Goal: Task Accomplishment & Management: Use online tool/utility

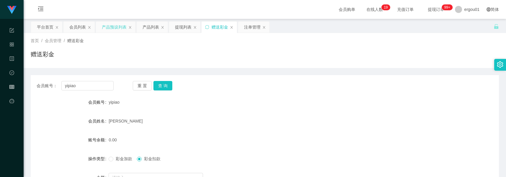
click at [120, 27] on div "产品预设列表" at bounding box center [114, 27] width 25 height 11
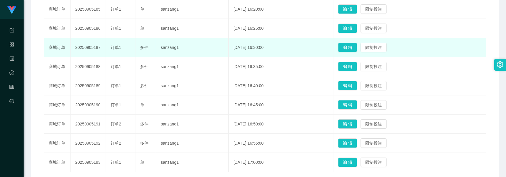
scroll to position [148, 0]
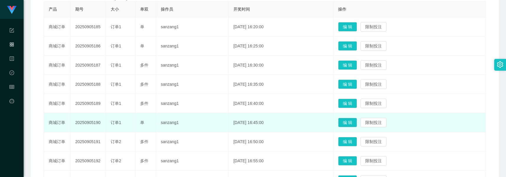
click at [83, 119] on td "20250905190" at bounding box center [88, 122] width 35 height 19
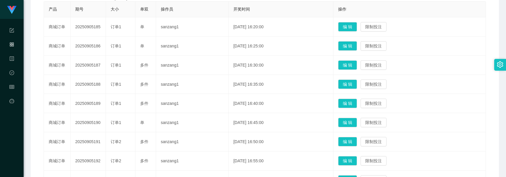
scroll to position [0, 0]
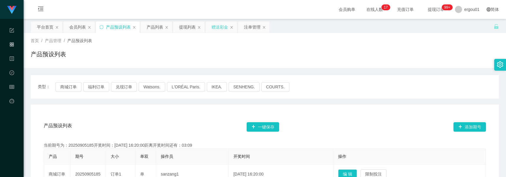
click at [222, 24] on div "赠送彩金" at bounding box center [220, 27] width 17 height 11
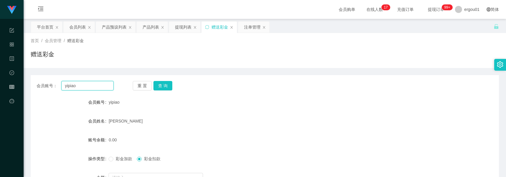
click at [91, 88] on input "yipiao" at bounding box center [87, 85] width 52 height 9
paste input "98171931"
type input "98171931"
click at [166, 86] on button "查 询" at bounding box center [162, 85] width 19 height 9
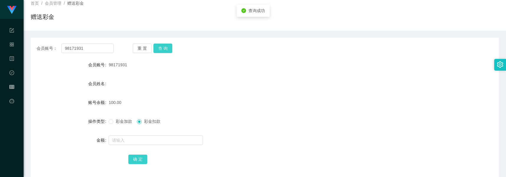
scroll to position [74, 0]
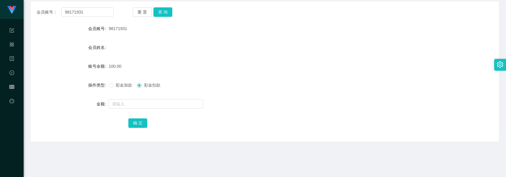
click at [168, 6] on div "会员账号： 98171931 重 置 查 询 会员账号 98171931 会员姓名 账号余额 100.00 操作类型 彩金加款 彩金扣款 金额 确 定" at bounding box center [265, 71] width 468 height 140
click at [166, 9] on button "查 询" at bounding box center [162, 11] width 19 height 9
click at [70, 89] on div "操作类型" at bounding box center [70, 85] width 78 height 12
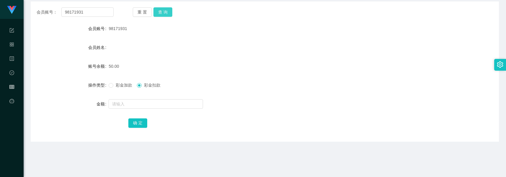
click at [164, 12] on button "查 询" at bounding box center [162, 11] width 19 height 9
click at [132, 104] on input "text" at bounding box center [156, 103] width 94 height 9
type input "100"
drag, startPoint x: 143, startPoint y: 124, endPoint x: 143, endPoint y: 114, distance: 10.6
click at [143, 124] on button "确 定" at bounding box center [137, 123] width 19 height 9
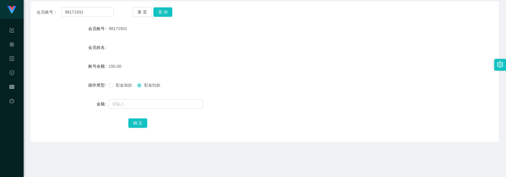
click at [68, 105] on div "金额" at bounding box center [70, 104] width 78 height 12
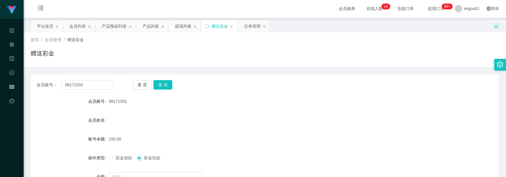
scroll to position [0, 0]
click at [71, 23] on div "会员列表" at bounding box center [77, 27] width 17 height 11
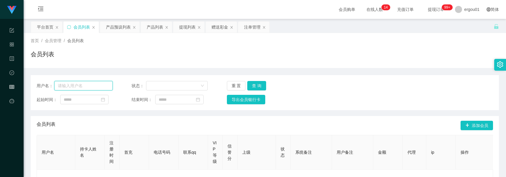
click at [89, 84] on input "text" at bounding box center [83, 85] width 58 height 9
paste input "steve8777"
type input "steve8777"
click at [256, 86] on button "查 询" at bounding box center [256, 85] width 19 height 9
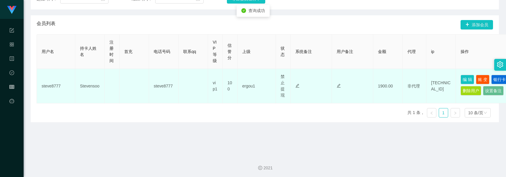
scroll to position [102, 0]
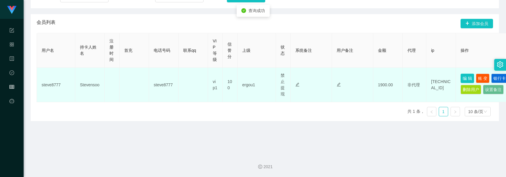
click at [470, 77] on button "编 辑" at bounding box center [468, 78] width 14 height 9
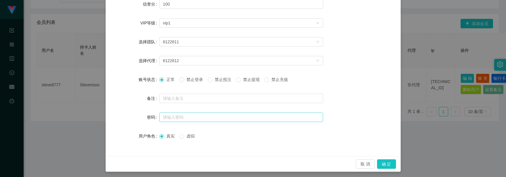
scroll to position [113, 0]
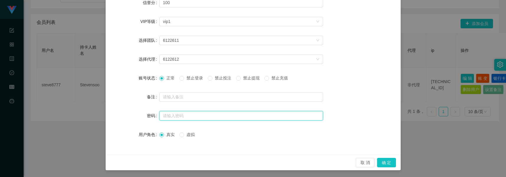
click at [175, 116] on input "text" at bounding box center [241, 115] width 164 height 9
type input "aaa123"
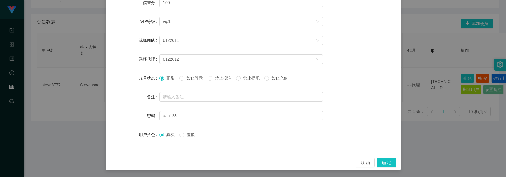
click at [386, 157] on div "取 消 确 定" at bounding box center [253, 163] width 295 height 16
click at [387, 162] on button "确 定" at bounding box center [386, 162] width 19 height 9
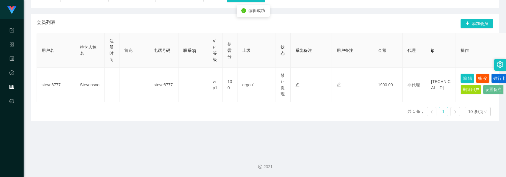
scroll to position [83, 0]
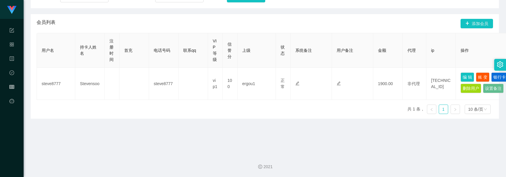
click at [208, 140] on main "关闭左侧 关闭右侧 关闭其它 刷新页面 平台首页 会员列表 产品预设列表 产品列表 提现列表 赠送彩金 注单管理 首页 / 会员管理 / 会员列表 / 会员列…" at bounding box center [265, 33] width 482 height 233
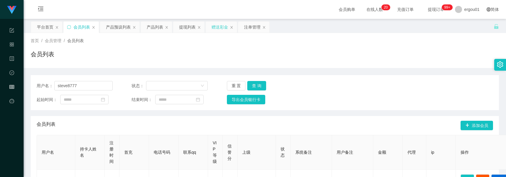
click at [220, 31] on div "赠送彩金" at bounding box center [220, 27] width 17 height 11
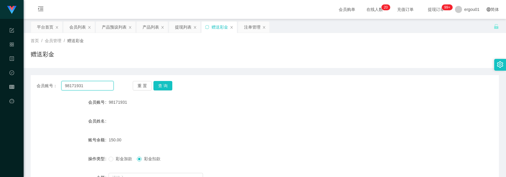
click at [97, 83] on input "98171931" at bounding box center [87, 85] width 52 height 9
click at [183, 22] on div "提现列表" at bounding box center [183, 27] width 17 height 11
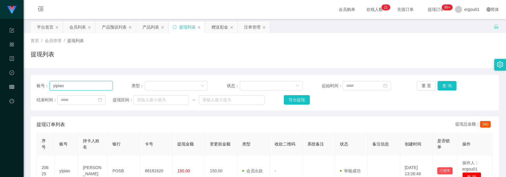
click at [86, 85] on input "yipiao" at bounding box center [81, 85] width 63 height 9
paste input "98171931"
type input "98171931"
click at [440, 83] on button "查 询" at bounding box center [447, 85] width 19 height 9
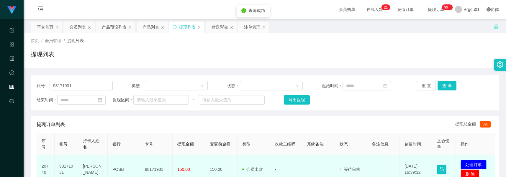
click at [470, 166] on button "处理订单" at bounding box center [474, 164] width 26 height 9
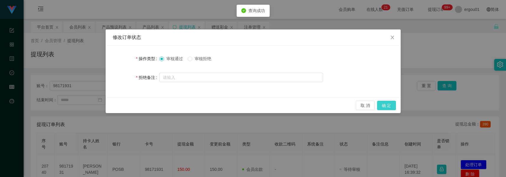
click at [387, 102] on button "确 定" at bounding box center [386, 105] width 19 height 9
